Goal: Task Accomplishment & Management: Manage account settings

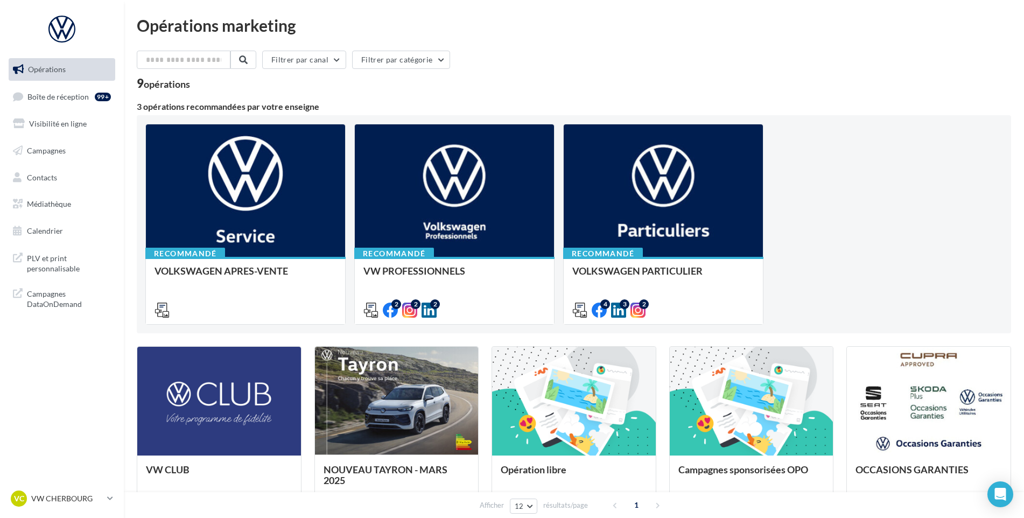
click at [59, 83] on ul "Opérations Boîte de réception 99+ Visibilité en ligne Campagnes Contacts Médiat…" at bounding box center [61, 150] width 115 height 193
click at [51, 104] on link "Boîte de réception 99+" at bounding box center [61, 96] width 111 height 23
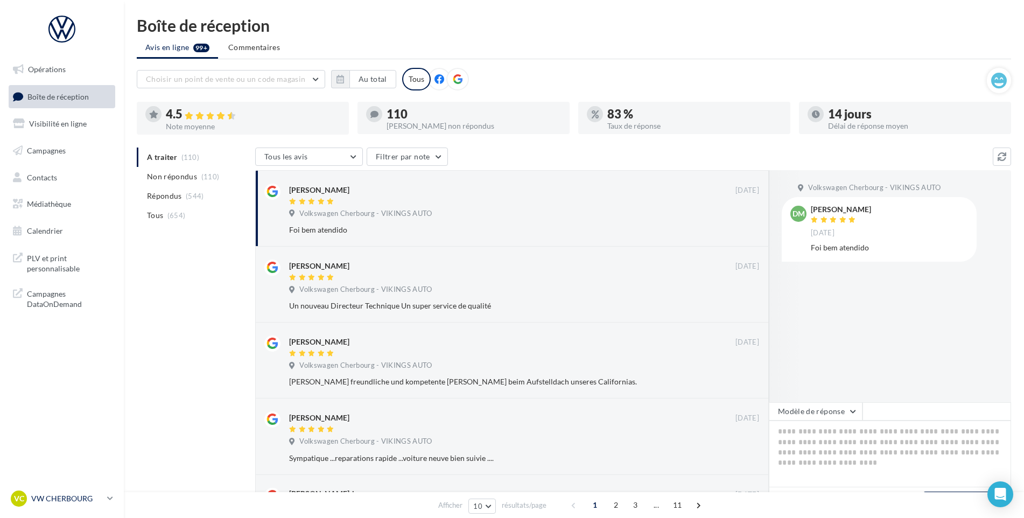
click at [77, 496] on p "VW CHERBOURG" at bounding box center [67, 498] width 72 height 11
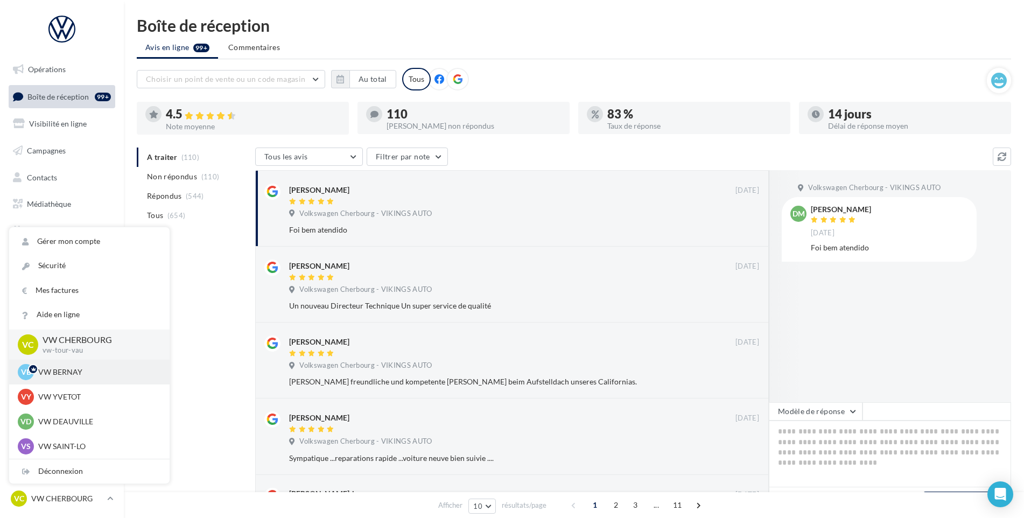
click at [76, 366] on div "VB VW BERNAY vw-ber-vau" at bounding box center [89, 372] width 143 height 16
